Goal: Task Accomplishment & Management: Complete application form

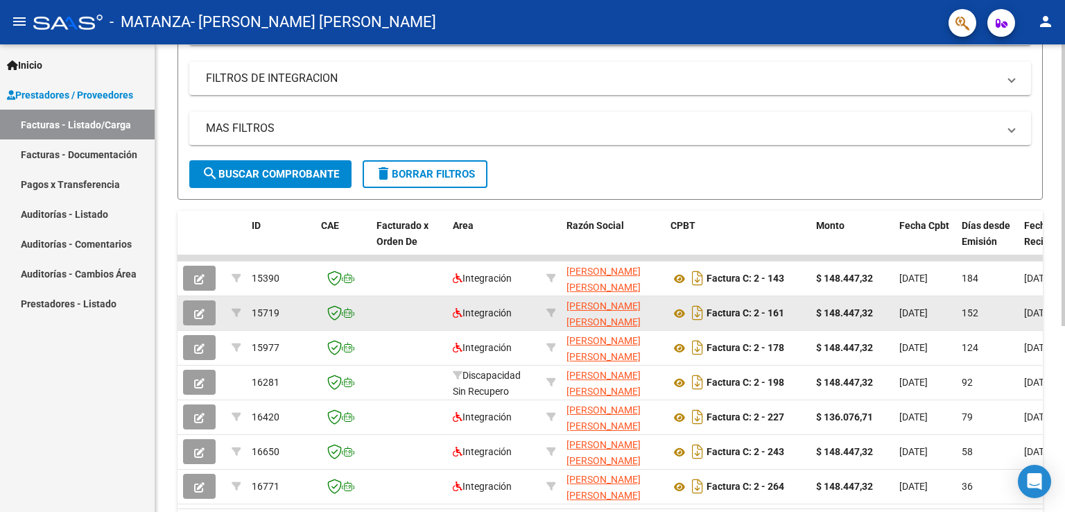
scroll to position [308, 0]
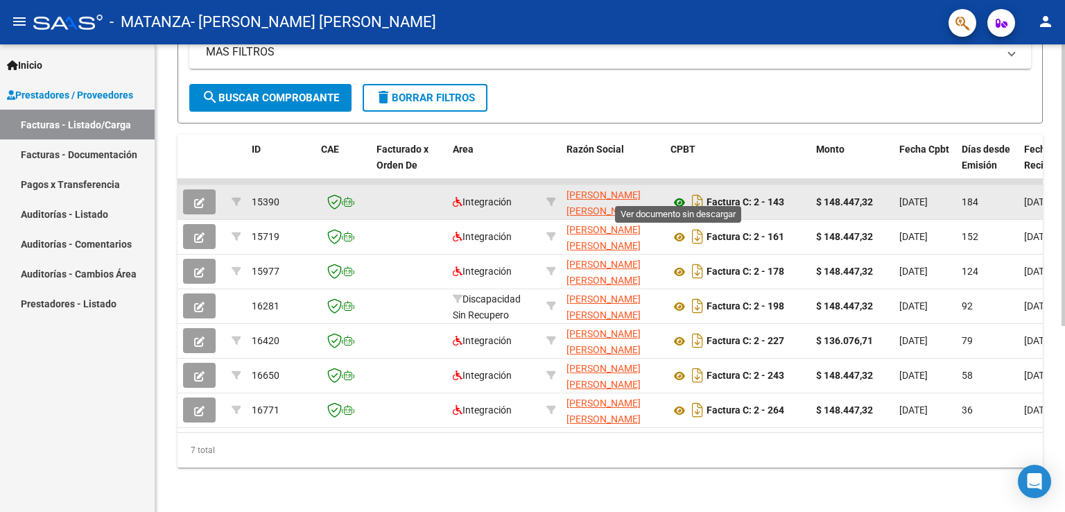
click at [683, 194] on icon at bounding box center [679, 202] width 18 height 17
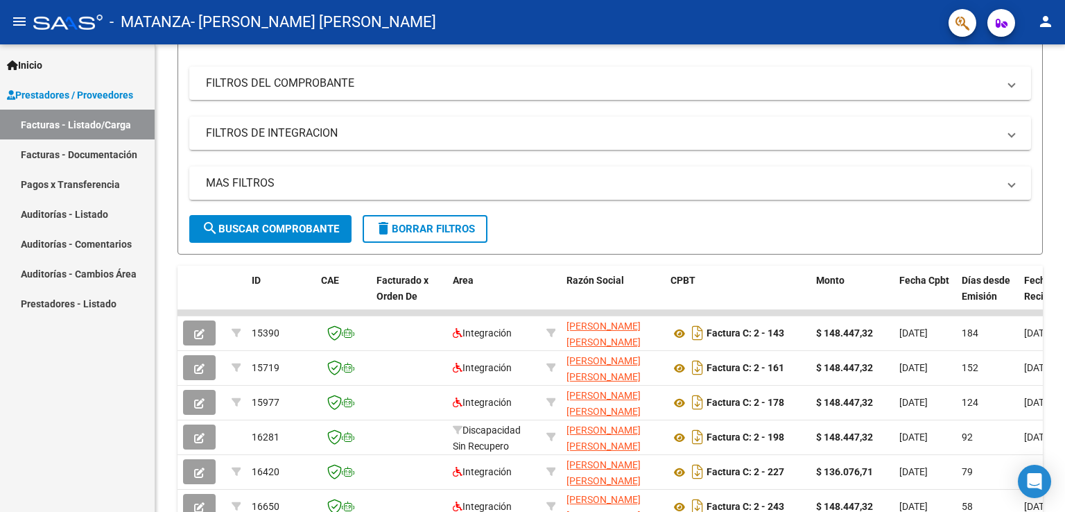
scroll to position [0, 0]
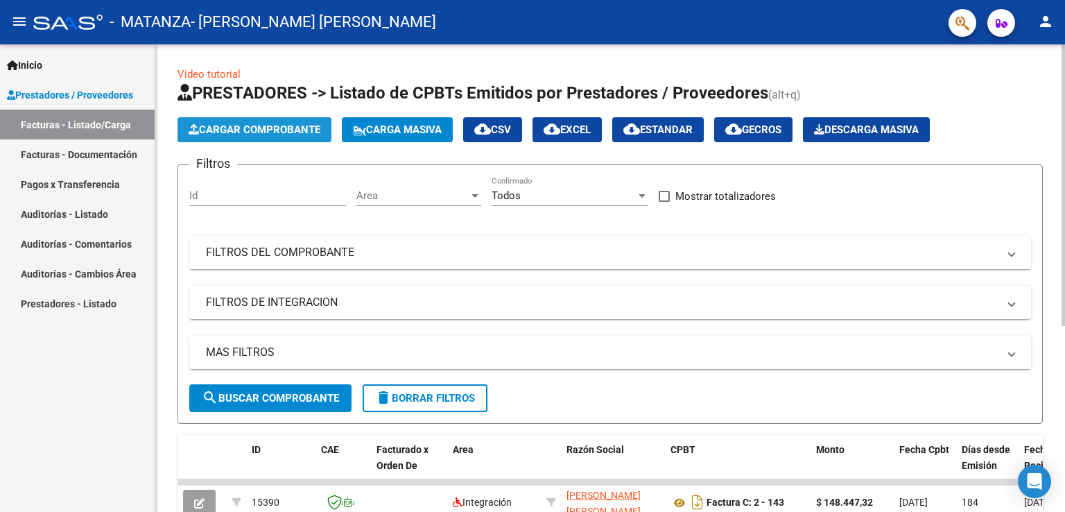
click at [279, 131] on span "Cargar Comprobante" at bounding box center [255, 129] width 132 height 12
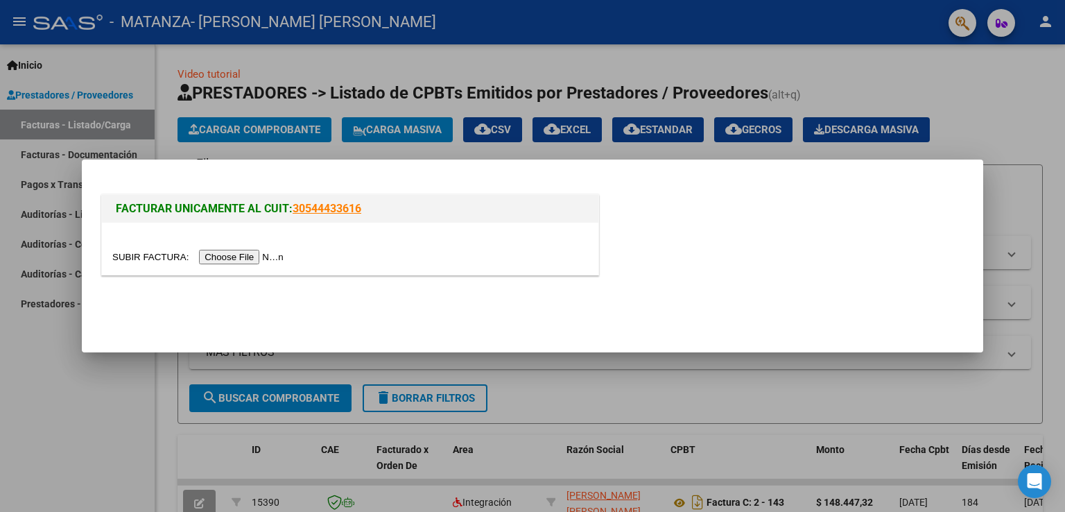
click at [257, 261] on input "file" at bounding box center [199, 257] width 175 height 15
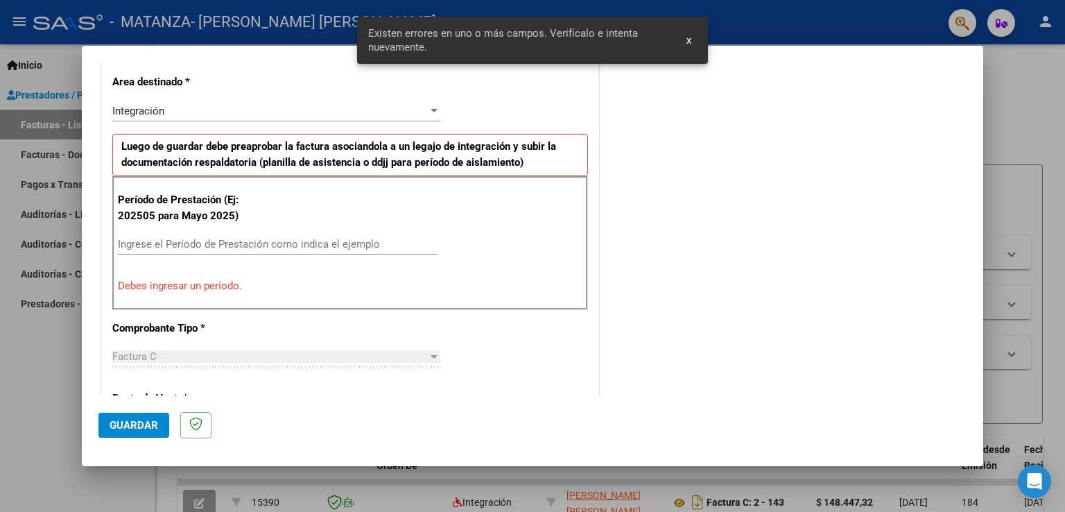
scroll to position [315, 0]
click at [232, 238] on input "Ingrese el Período de Prestación como indica el ejemplo" at bounding box center [278, 244] width 320 height 12
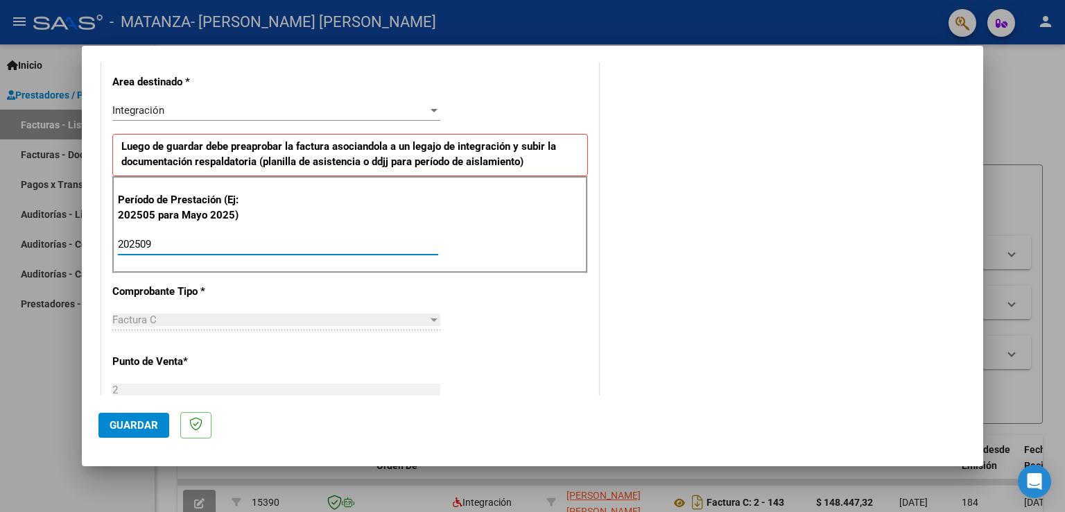
type input "202509"
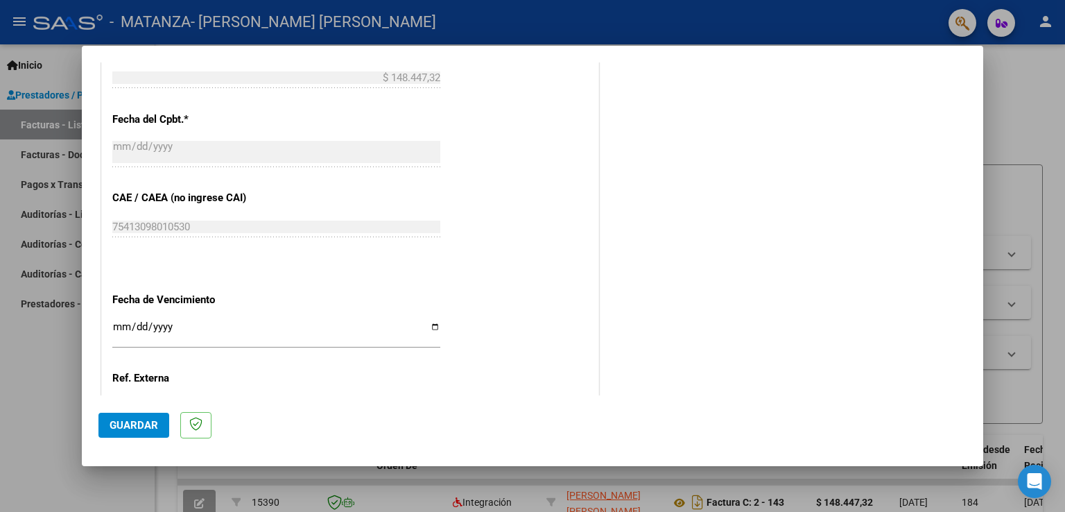
scroll to position [801, 0]
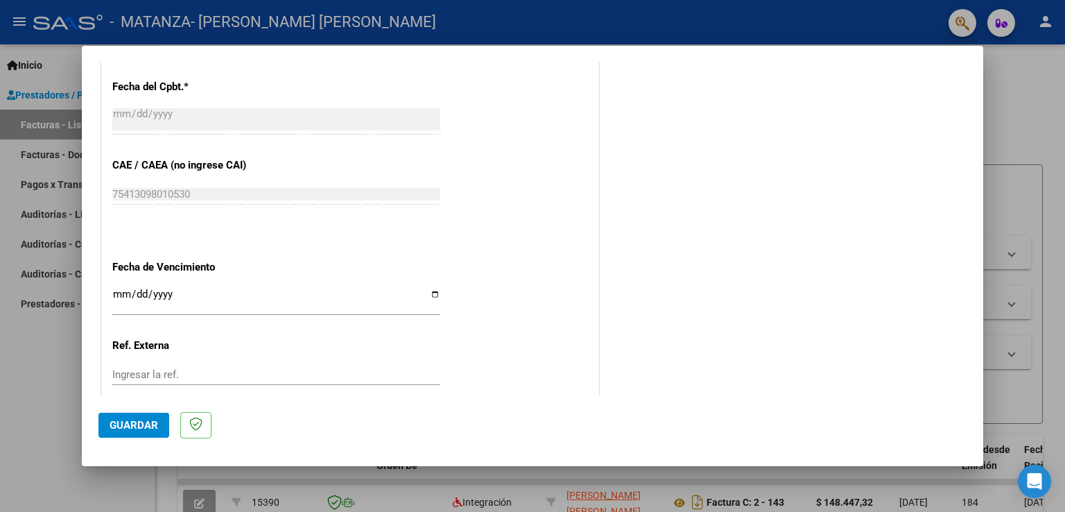
click at [250, 295] on input "Ingresar la fecha" at bounding box center [276, 299] width 328 height 22
click at [430, 285] on div "Ingresar la fecha" at bounding box center [276, 300] width 328 height 30
click at [430, 290] on input "Ingresar la fecha" at bounding box center [276, 299] width 328 height 22
type input "[DATE]"
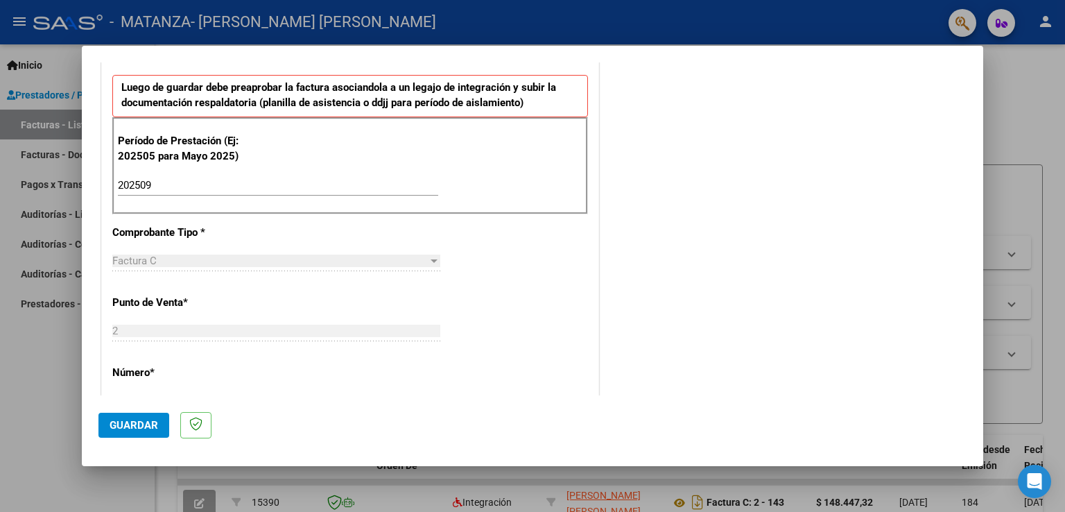
scroll to position [0, 0]
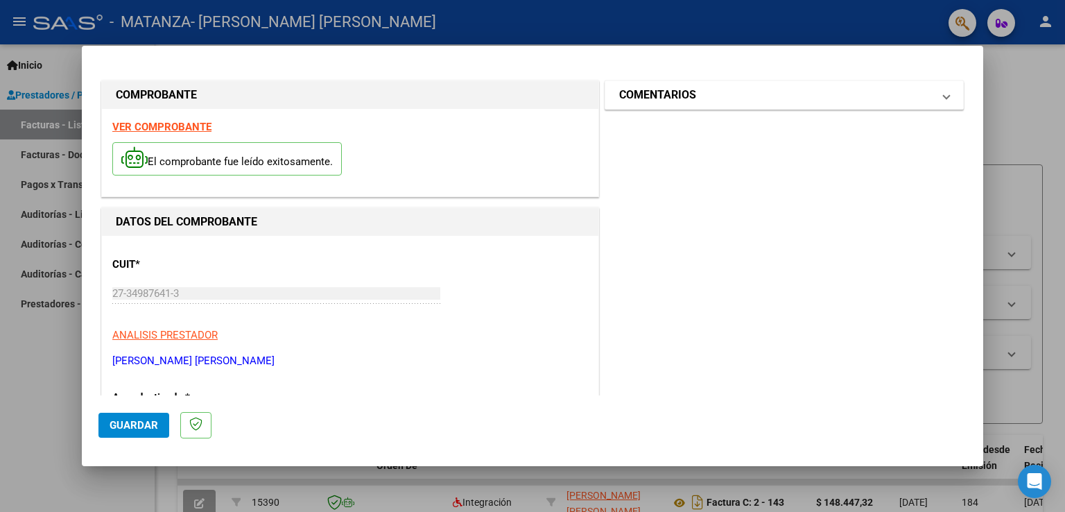
click at [722, 96] on mat-panel-title "COMENTARIOS" at bounding box center [775, 95] width 313 height 17
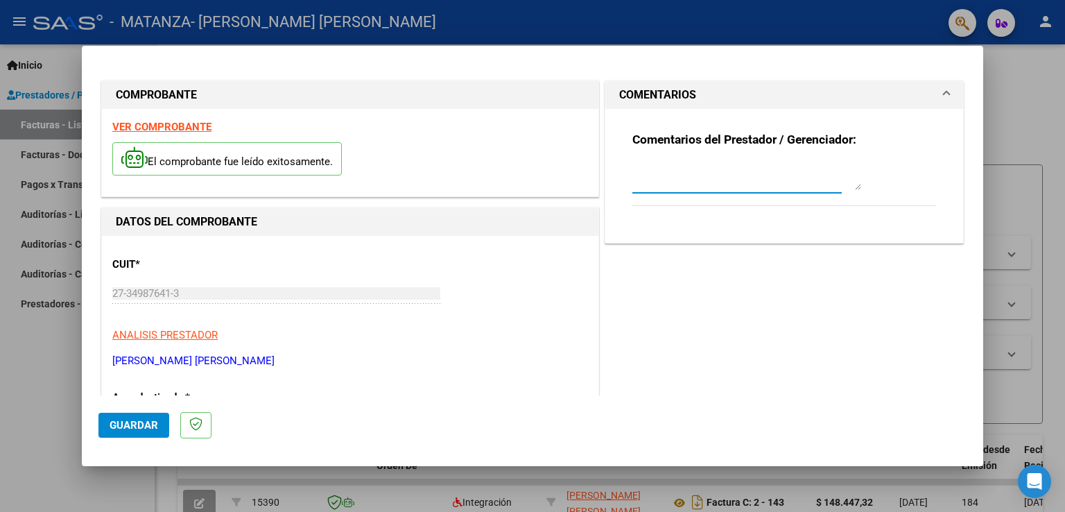
click at [796, 175] on textarea at bounding box center [746, 176] width 229 height 28
click at [779, 182] on textarea at bounding box center [746, 176] width 229 height 28
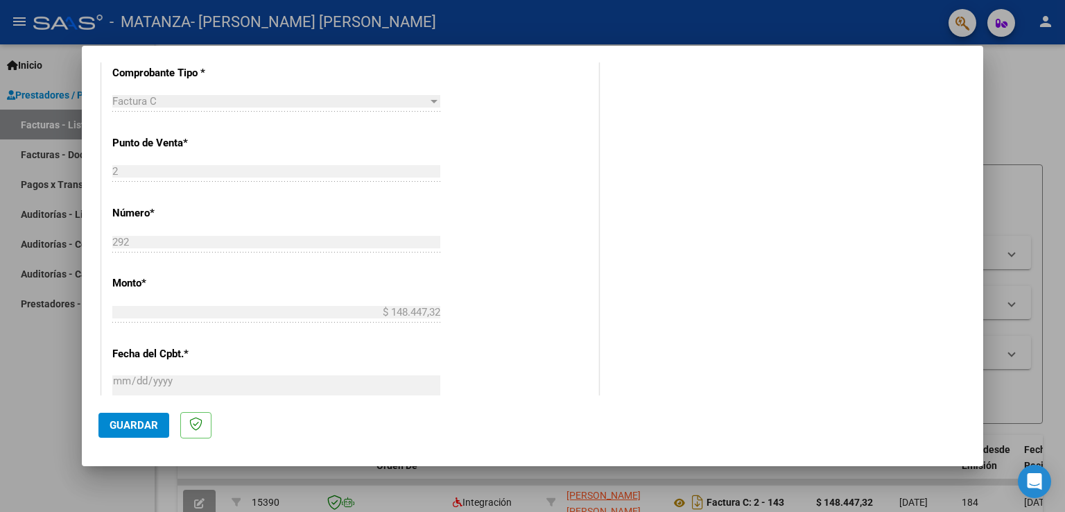
scroll to position [886, 0]
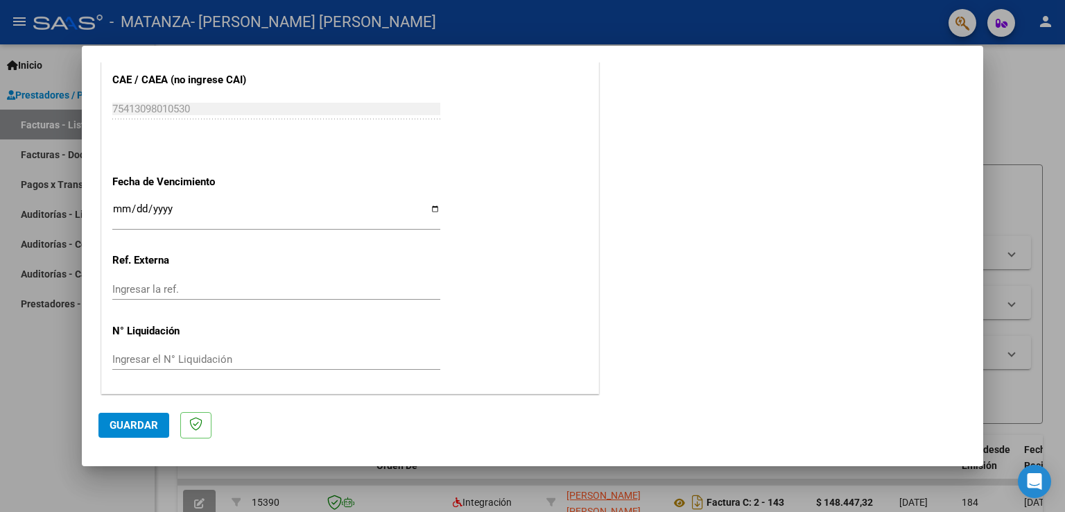
click at [142, 421] on span "Guardar" at bounding box center [134, 425] width 49 height 12
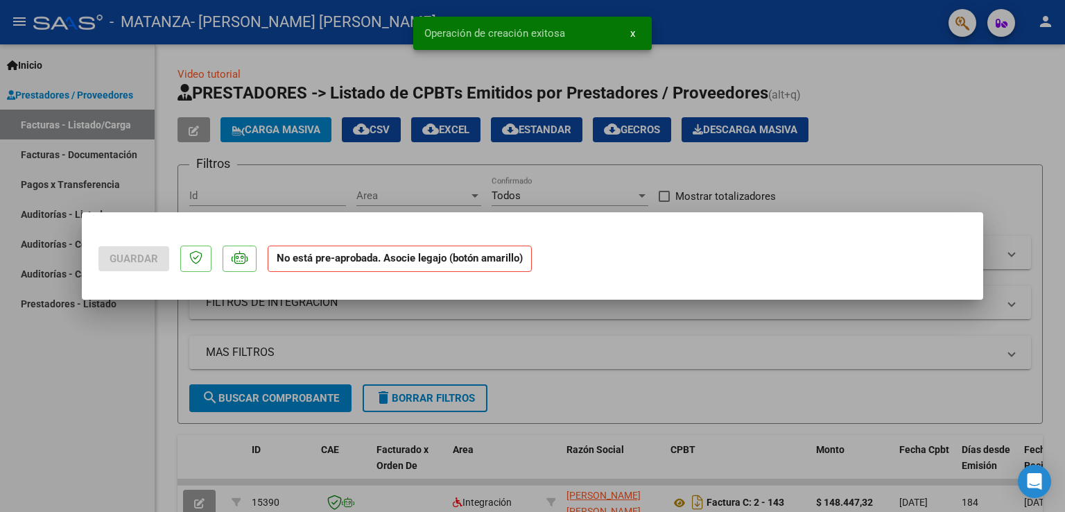
scroll to position [0, 0]
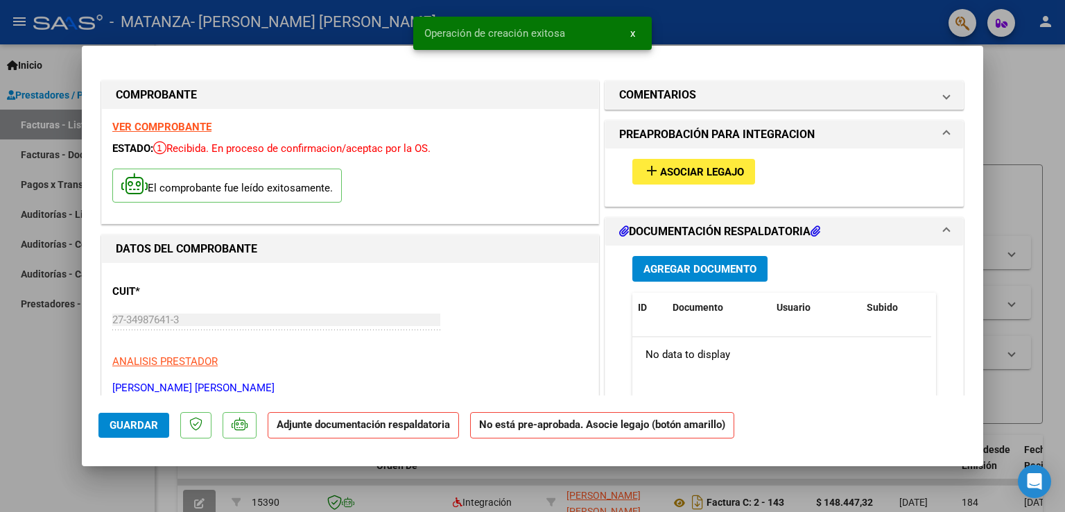
click at [729, 166] on span "Asociar Legajo" at bounding box center [702, 172] width 84 height 12
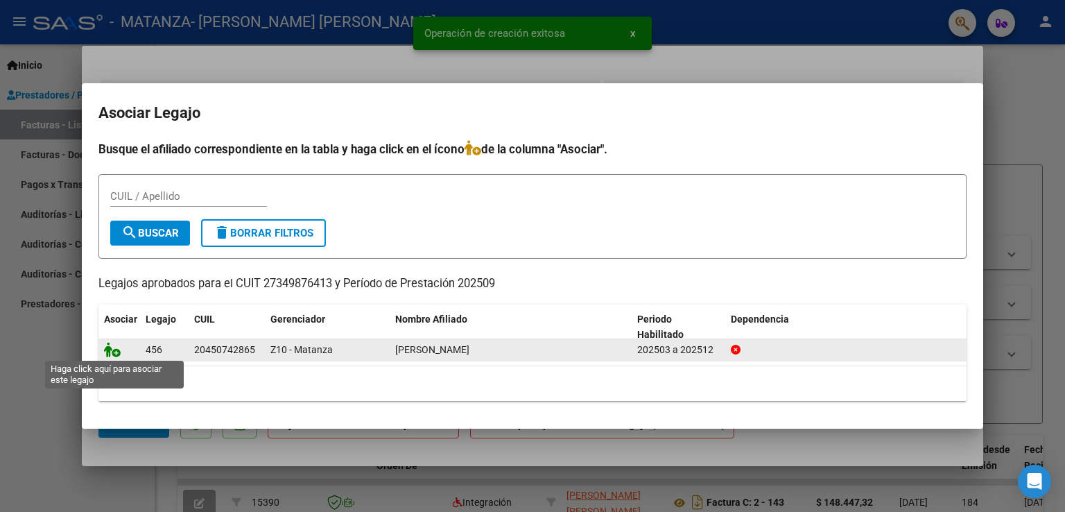
click at [116, 354] on icon at bounding box center [112, 349] width 17 height 15
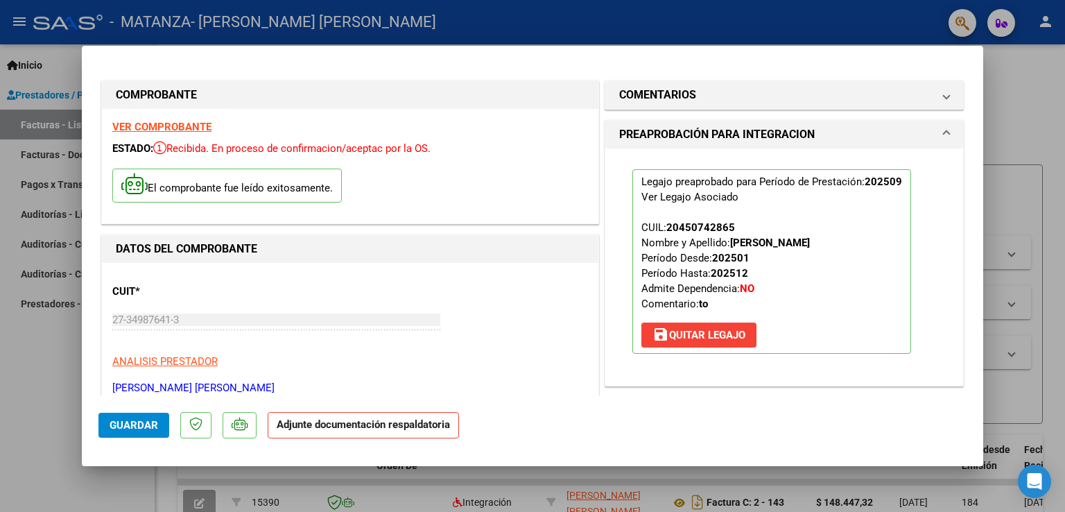
scroll to position [161, 0]
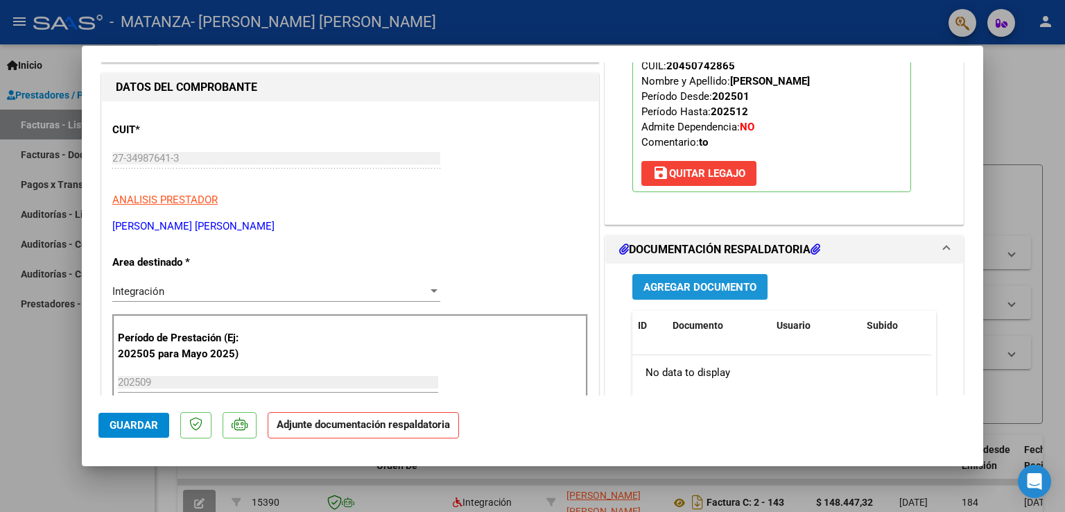
click at [731, 291] on span "Agregar Documento" at bounding box center [699, 287] width 113 height 12
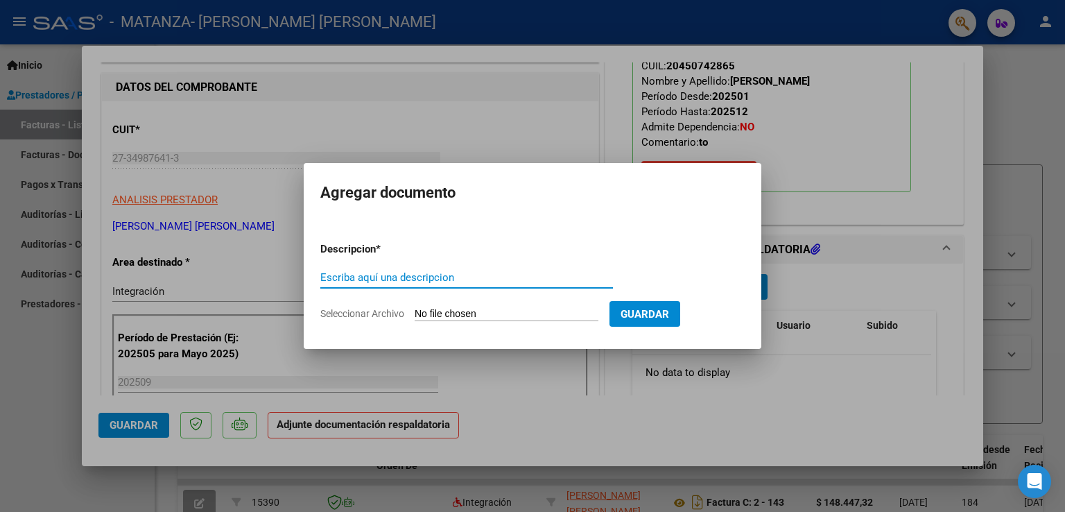
click at [481, 282] on input "Escriba aquí una descripcion" at bounding box center [466, 277] width 292 height 12
type input "Planilla asistencia"
click at [486, 314] on input "Seleccionar Archivo" at bounding box center [506, 314] width 184 height 13
type input "C:\fakepath\WhatsApp Image [DATE] 11.59.19 AM.jpeg"
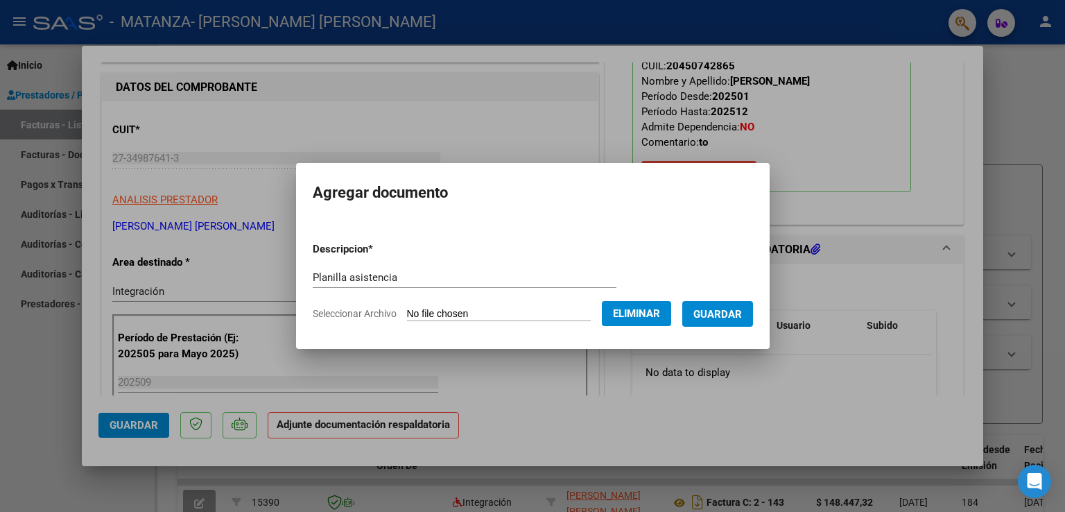
click at [741, 314] on span "Guardar" at bounding box center [717, 314] width 49 height 12
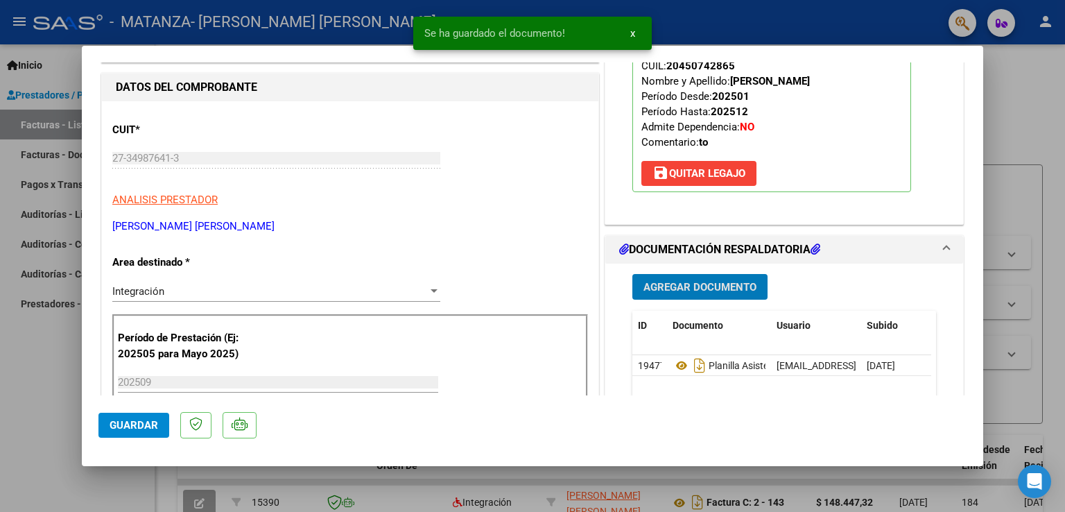
click at [141, 436] on button "Guardar" at bounding box center [133, 424] width 71 height 25
click at [1035, 170] on div at bounding box center [532, 256] width 1065 height 512
type input "$ 0,00"
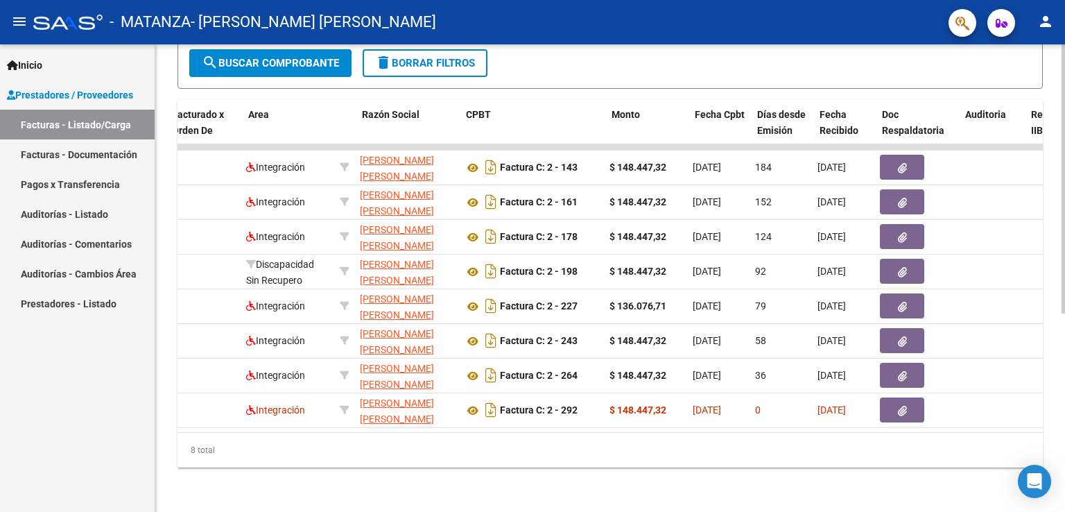
scroll to position [0, 204]
